Goal: Information Seeking & Learning: Learn about a topic

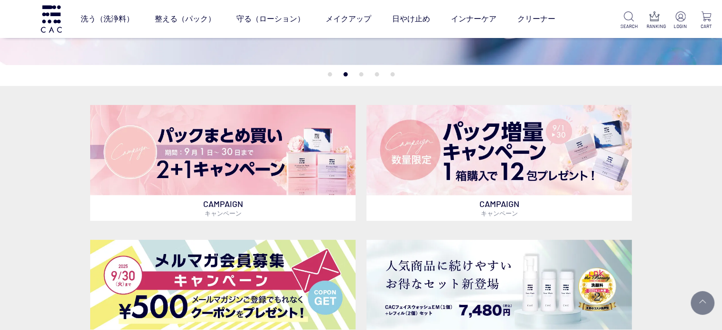
scroll to position [142, 0]
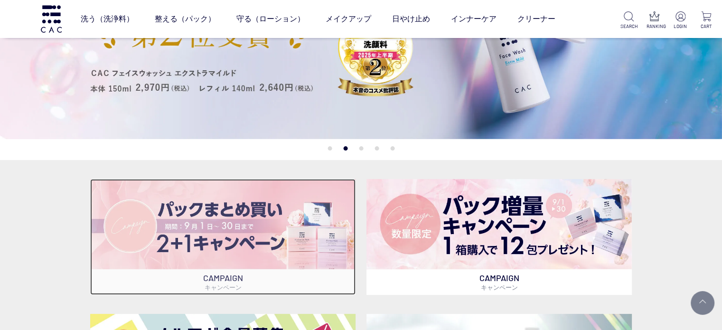
click at [291, 264] on img at bounding box center [222, 224] width 265 height 90
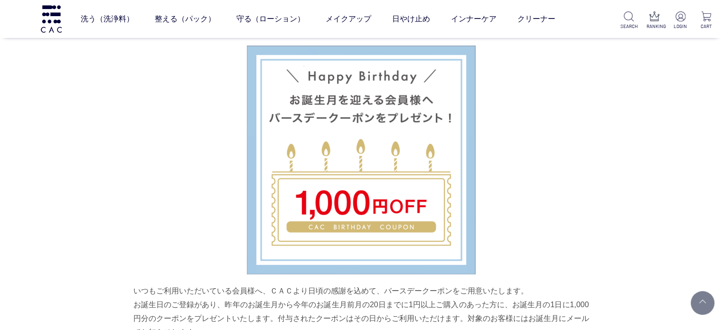
scroll to position [2799, 0]
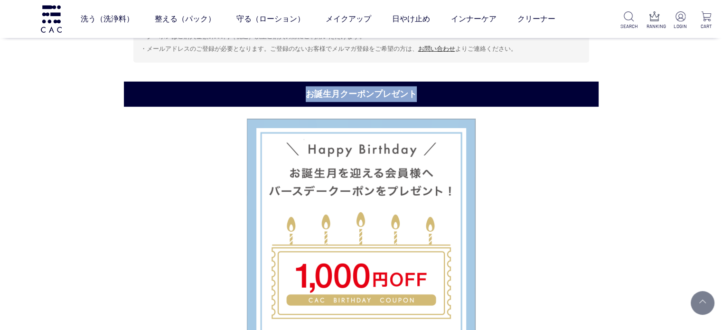
drag, startPoint x: 419, startPoint y: 91, endPoint x: 301, endPoint y: 91, distance: 117.7
click at [301, 91] on h2 "お誕生月クーポンプレゼント" at bounding box center [361, 94] width 474 height 25
copy h2 "お誕生月クーポンプレゼント"
click at [388, 89] on h2 "お誕生月クーポンプレゼント" at bounding box center [361, 94] width 474 height 25
drag, startPoint x: 413, startPoint y: 93, endPoint x: 300, endPoint y: 85, distance: 113.2
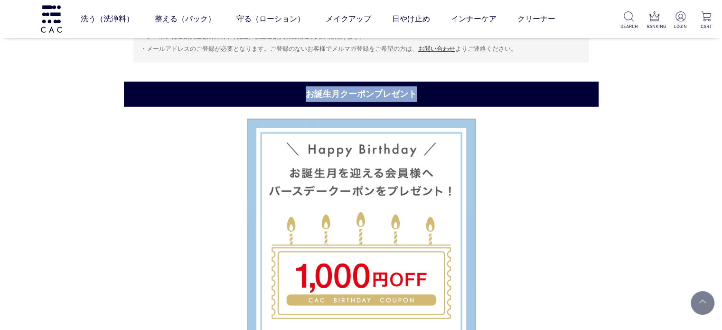
click at [300, 85] on h2 "お誕生月クーポンプレゼント" at bounding box center [361, 94] width 474 height 25
copy h2 "お誕生月クーポンプレゼント"
click at [311, 91] on h2 "お誕生月クーポンプレゼント" at bounding box center [361, 94] width 474 height 25
click at [311, 96] on h2 "お誕生月クーポンプレゼント" at bounding box center [361, 94] width 474 height 25
drag, startPoint x: 303, startPoint y: 92, endPoint x: 341, endPoint y: 93, distance: 38.0
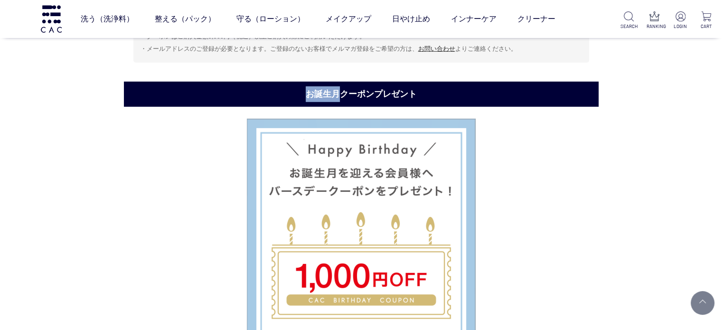
click at [341, 93] on h2 "お誕生月クーポンプレゼント" at bounding box center [361, 94] width 474 height 25
drag, startPoint x: 433, startPoint y: 93, endPoint x: 253, endPoint y: 97, distance: 179.9
click at [253, 97] on h2 "お誕生月クーポンプレゼント" at bounding box center [361, 94] width 474 height 25
click at [421, 97] on h2 "お誕生月クーポンプレゼント" at bounding box center [361, 94] width 474 height 25
drag, startPoint x: 399, startPoint y: 98, endPoint x: 283, endPoint y: 6, distance: 148.9
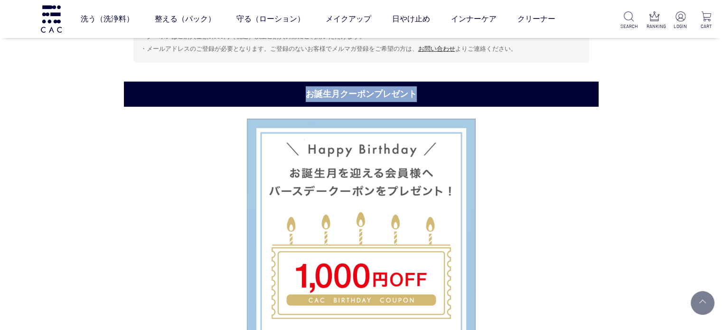
click at [298, 94] on h2 "お誕生月クーポンプレゼント" at bounding box center [361, 94] width 474 height 25
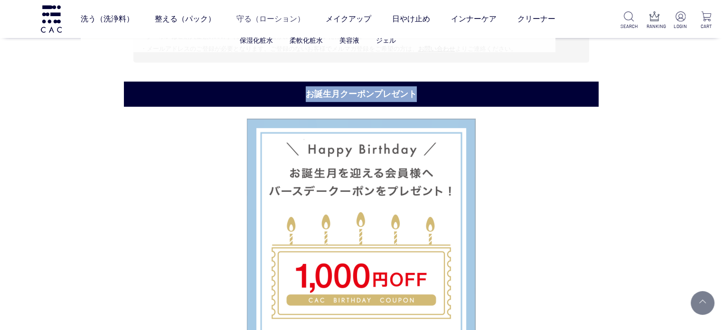
copy h2 "お誕生月クーポンプレゼント"
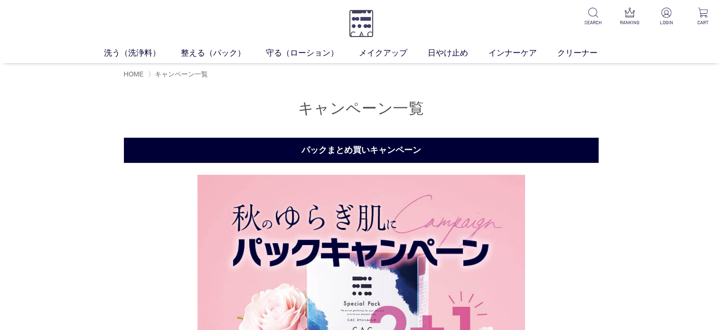
click at [365, 32] on img at bounding box center [361, 23] width 25 height 28
